Goal: Information Seeking & Learning: Learn about a topic

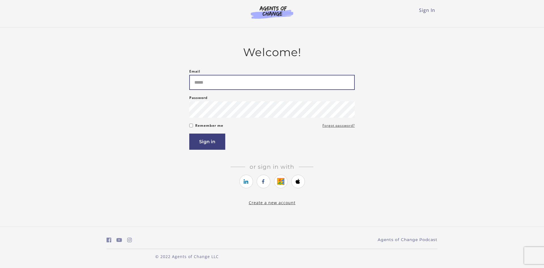
click at [235, 81] on input "Email" at bounding box center [271, 82] width 165 height 15
type input "**********"
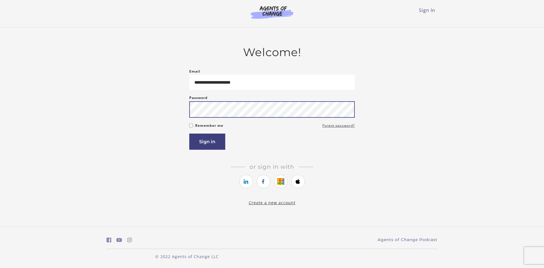
click at [189, 133] on button "Sign in" at bounding box center [207, 141] width 36 height 16
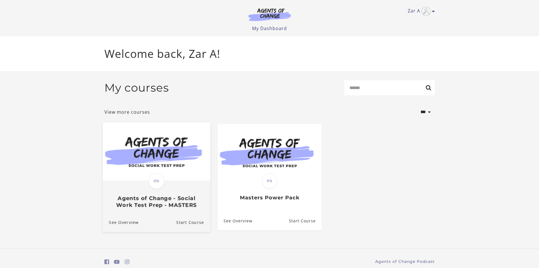
click at [158, 180] on span "0%" at bounding box center [157, 181] width 16 height 16
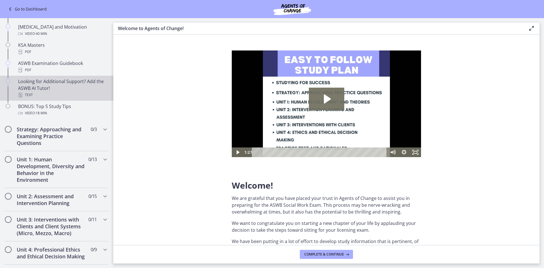
scroll to position [255, 0]
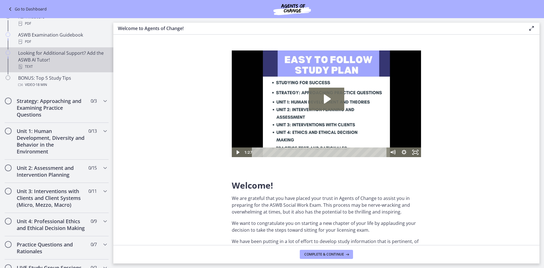
click at [55, 61] on div "Looking for Additional Support? Add the ASWB AI Tutor! Text" at bounding box center [62, 60] width 88 height 20
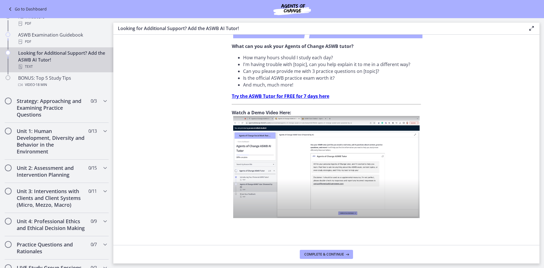
scroll to position [172, 0]
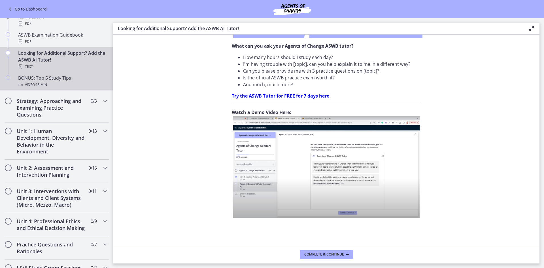
click at [24, 84] on div "Video · 18 min" at bounding box center [62, 84] width 88 height 7
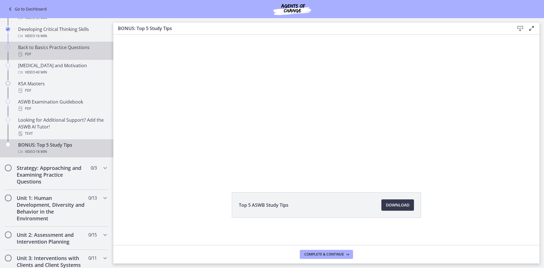
scroll to position [198, 0]
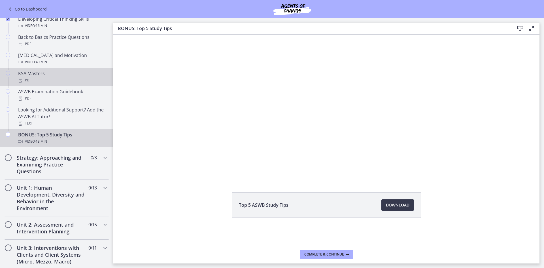
click at [65, 76] on div "KSA Masters PDF" at bounding box center [62, 77] width 88 height 14
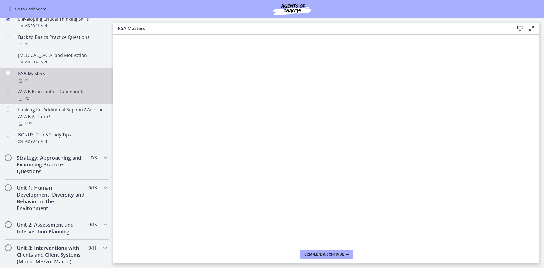
click at [44, 93] on div "ASWB Examination Guidebook PDF" at bounding box center [62, 95] width 88 height 14
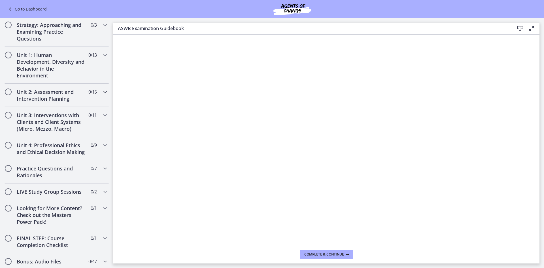
scroll to position [340, 0]
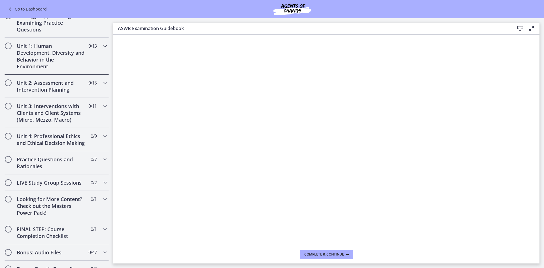
click at [52, 58] on h2 "Unit 1: Human Development, Diversity and Behavior in the Environment" at bounding box center [51, 55] width 69 height 27
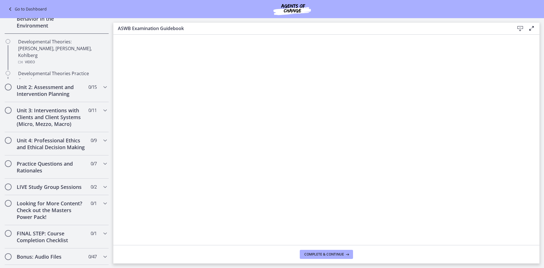
scroll to position [116, 0]
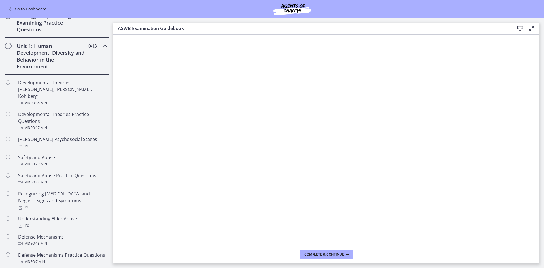
click at [40, 33] on h2 "Strategy: Approaching and Examining Practice Questions" at bounding box center [51, 22] width 69 height 20
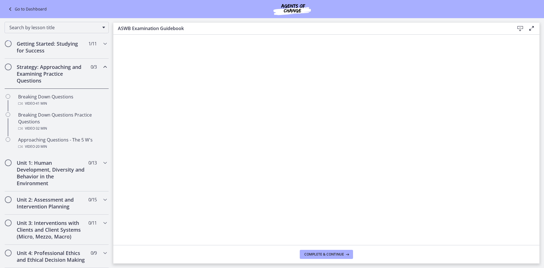
scroll to position [59, 0]
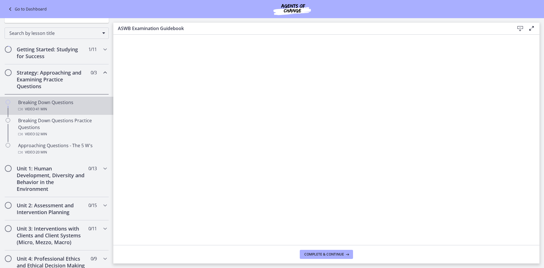
click at [37, 104] on div "Breaking Down Questions Video · 41 min" at bounding box center [62, 106] width 88 height 14
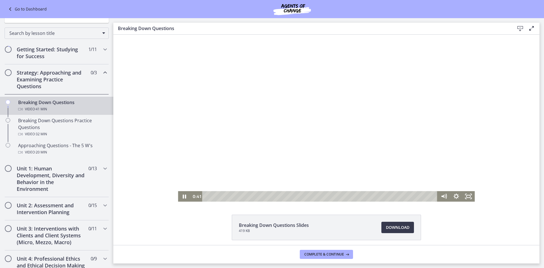
click at [363, 104] on div at bounding box center [326, 118] width 296 height 167
click at [345, 126] on div at bounding box center [326, 118] width 296 height 167
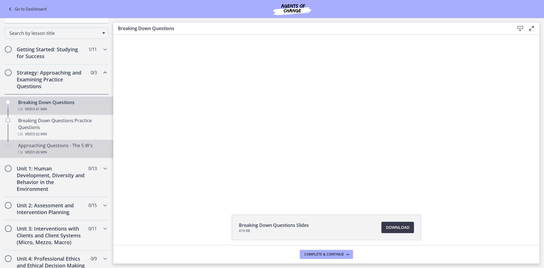
scroll to position [87, 0]
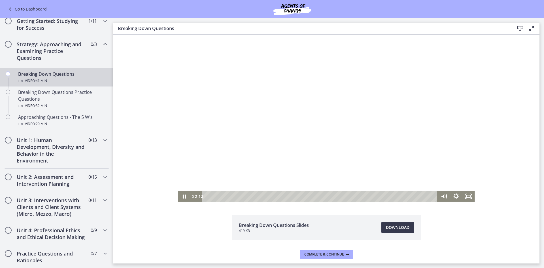
click at [352, 102] on div at bounding box center [326, 118] width 296 height 167
